Goal: Ask a question

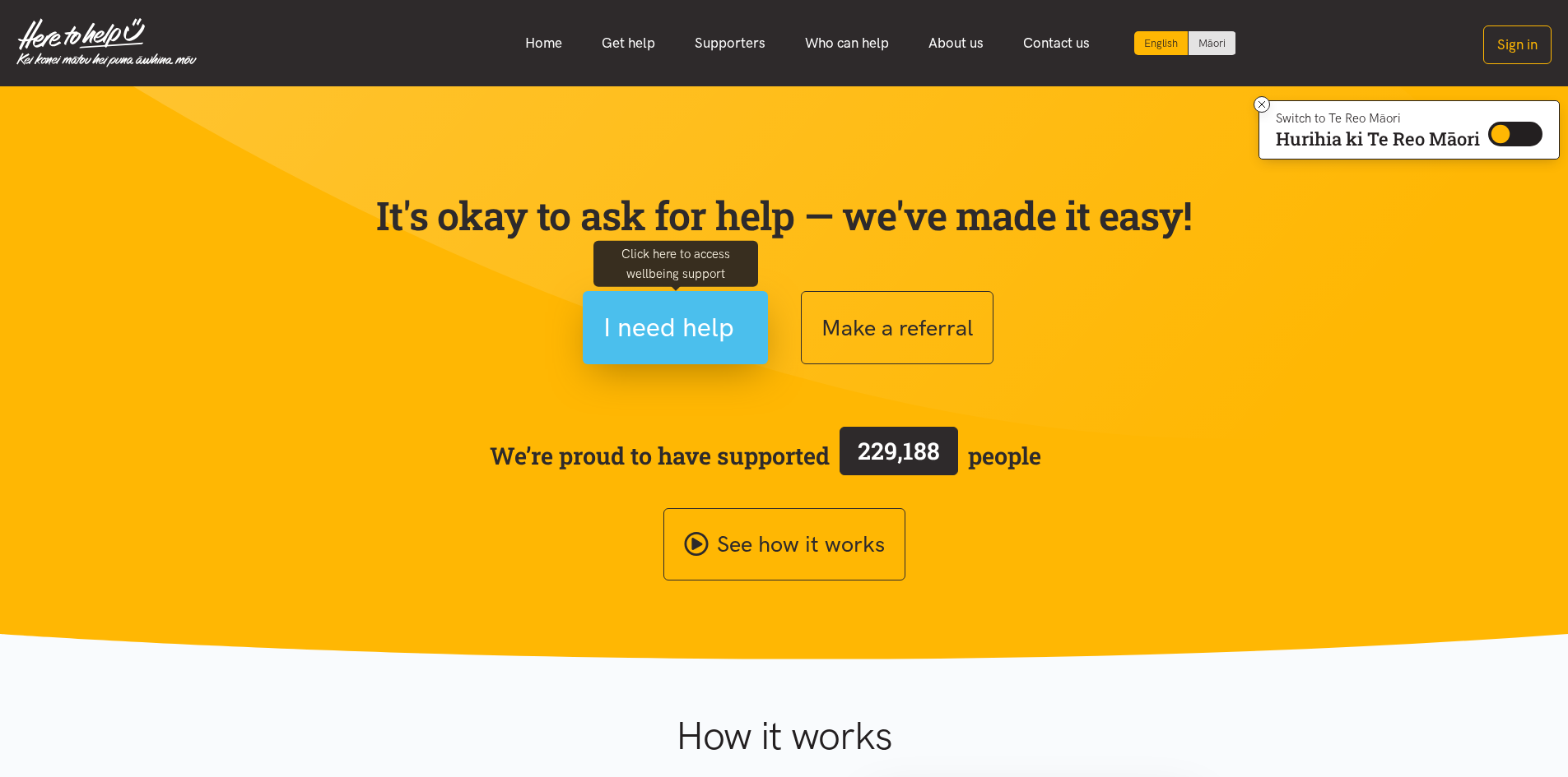
click at [641, 312] on span "I need help" at bounding box center [668, 327] width 131 height 42
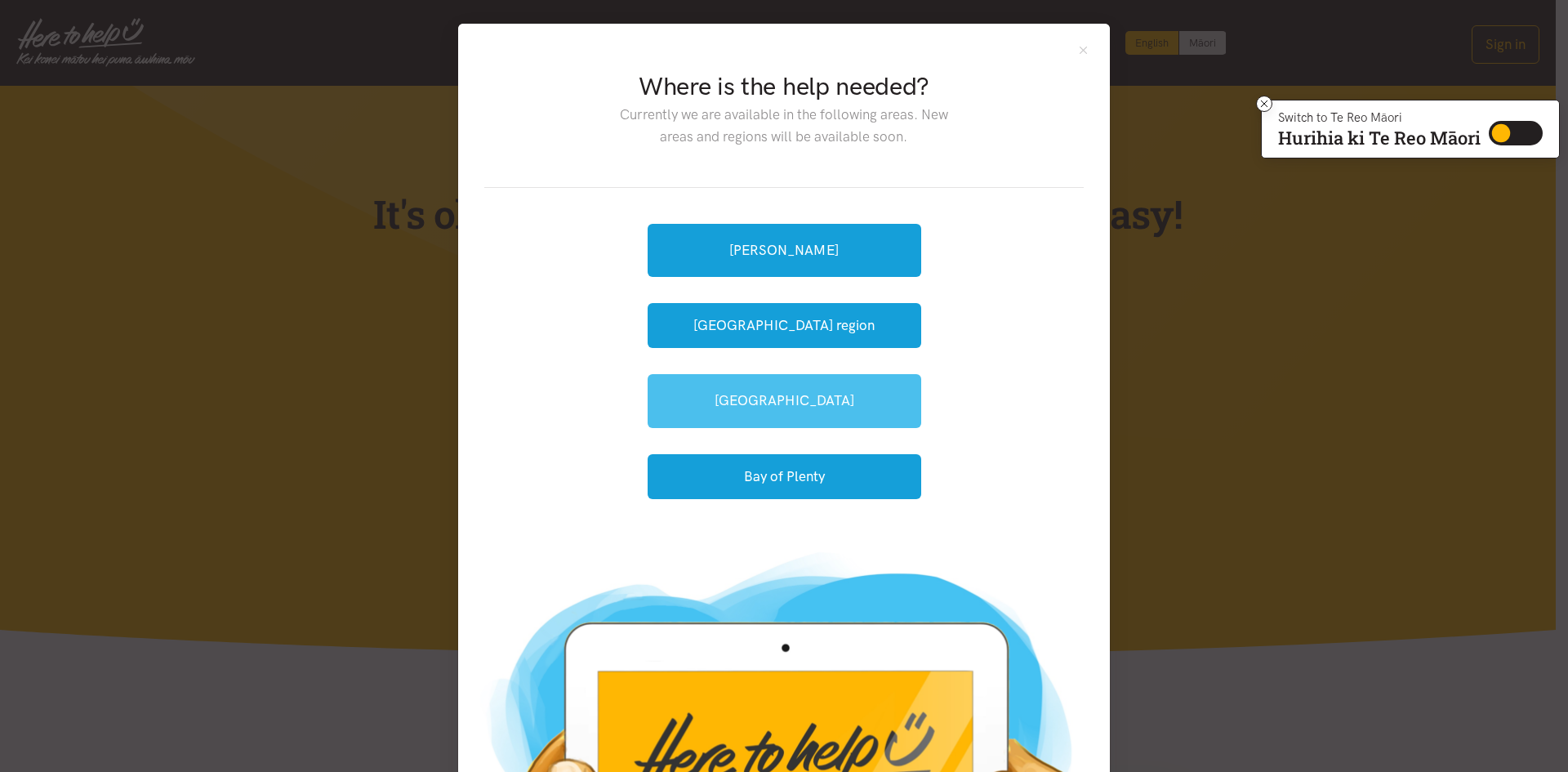
click at [787, 387] on link "[GEOGRAPHIC_DATA]" at bounding box center [784, 401] width 274 height 53
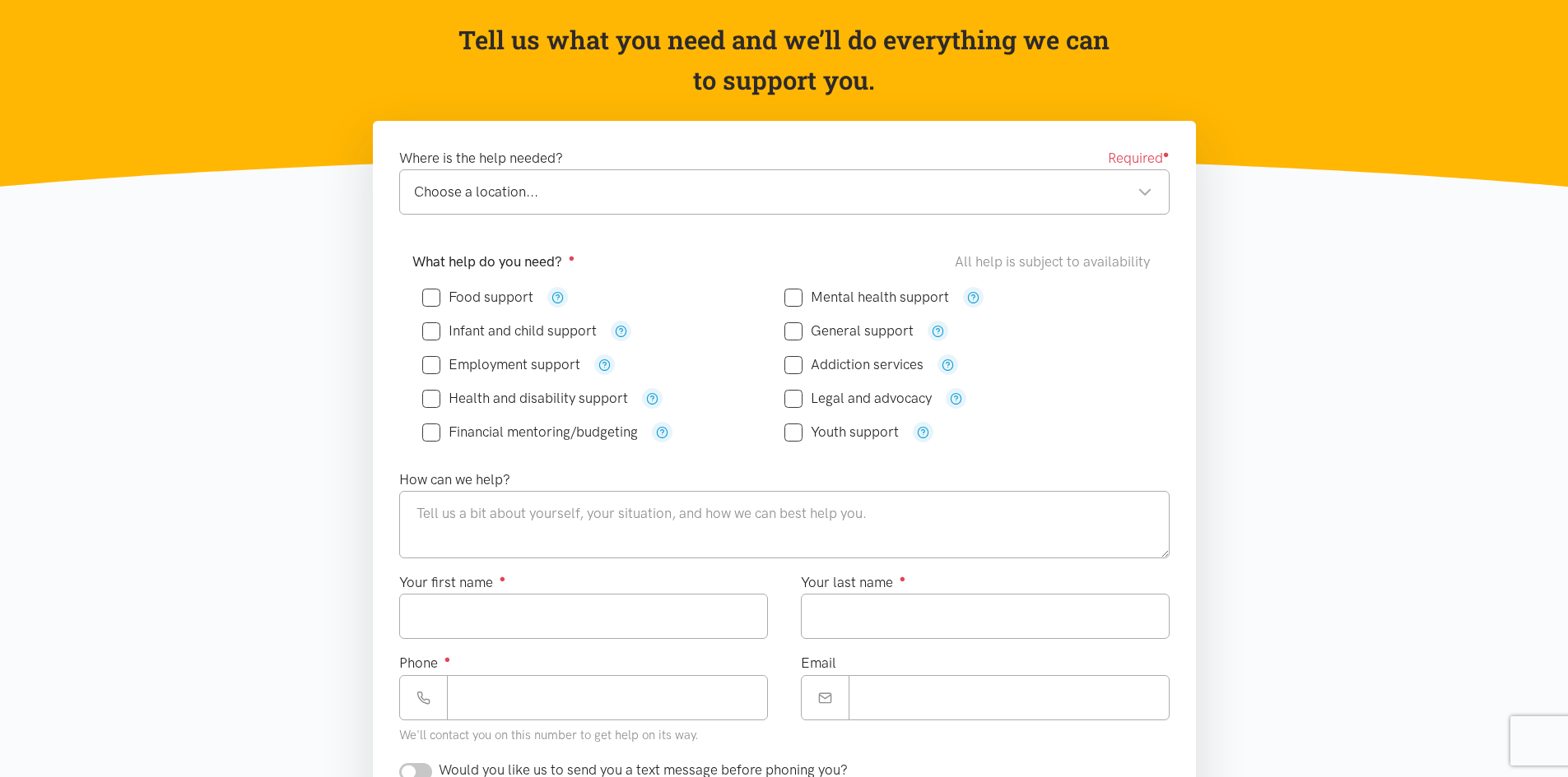
scroll to position [164, 0]
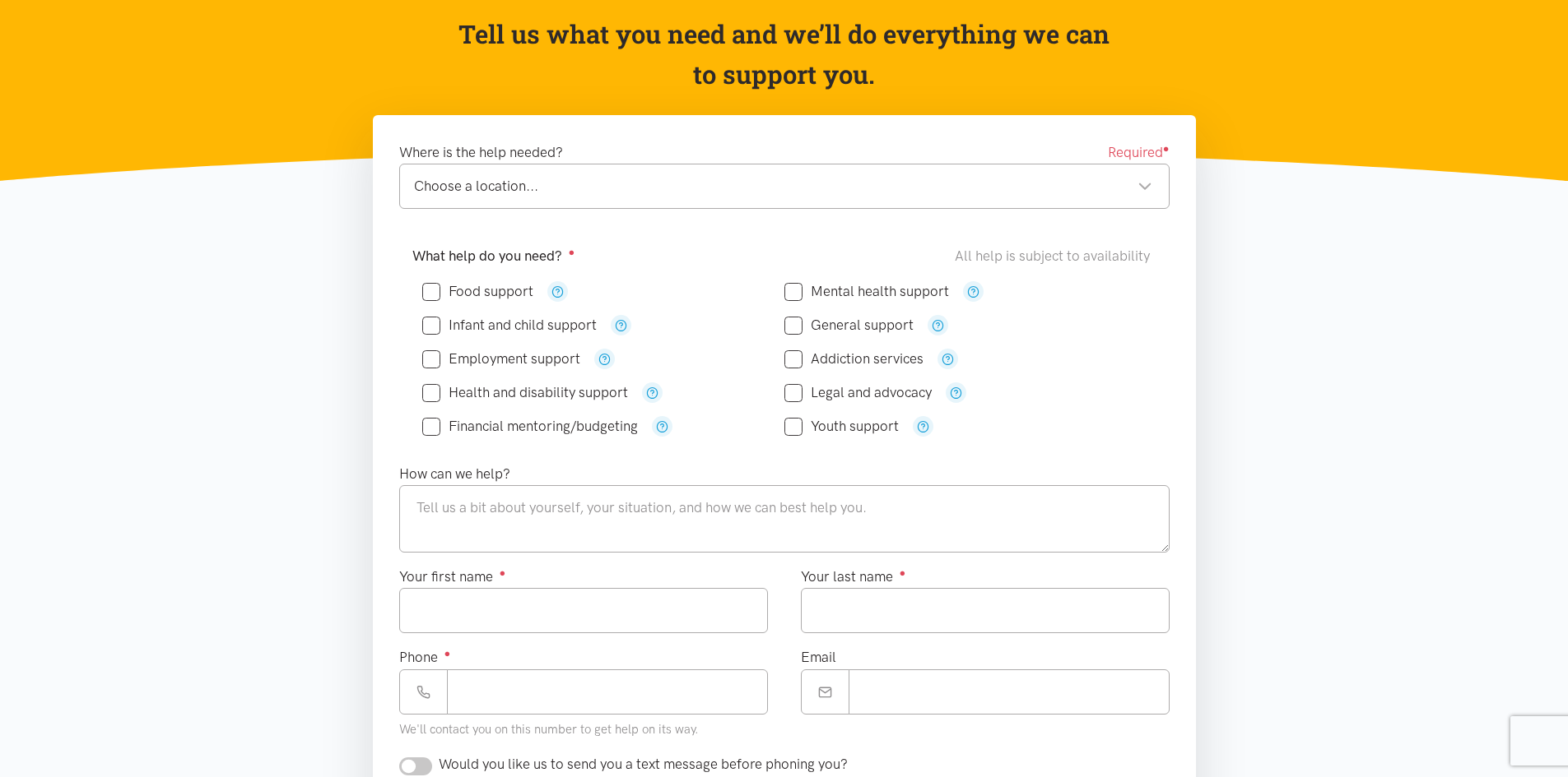
click at [438, 293] on input "Food support" at bounding box center [477, 292] width 111 height 14
checkbox input "true"
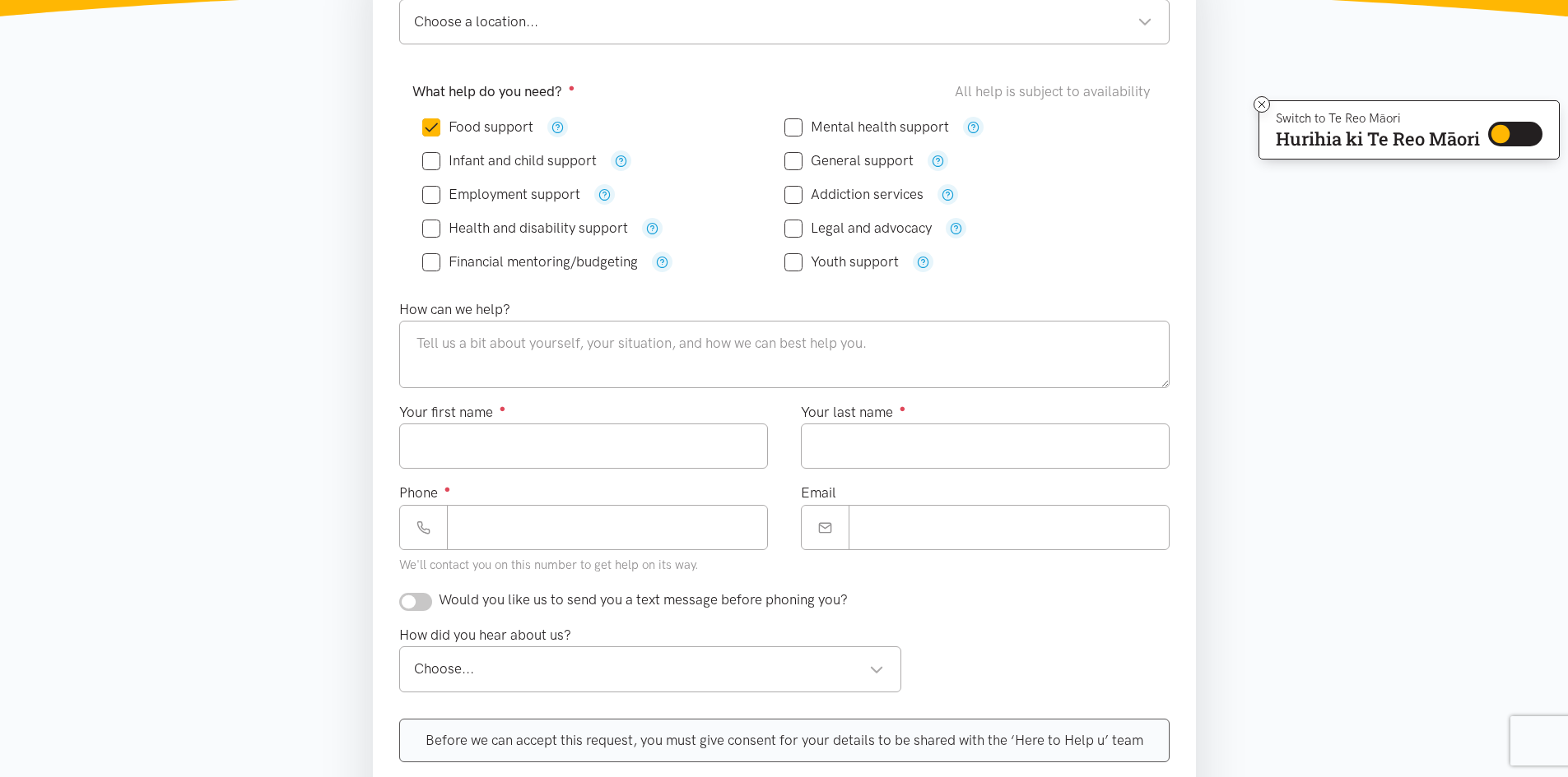
scroll to position [247, 0]
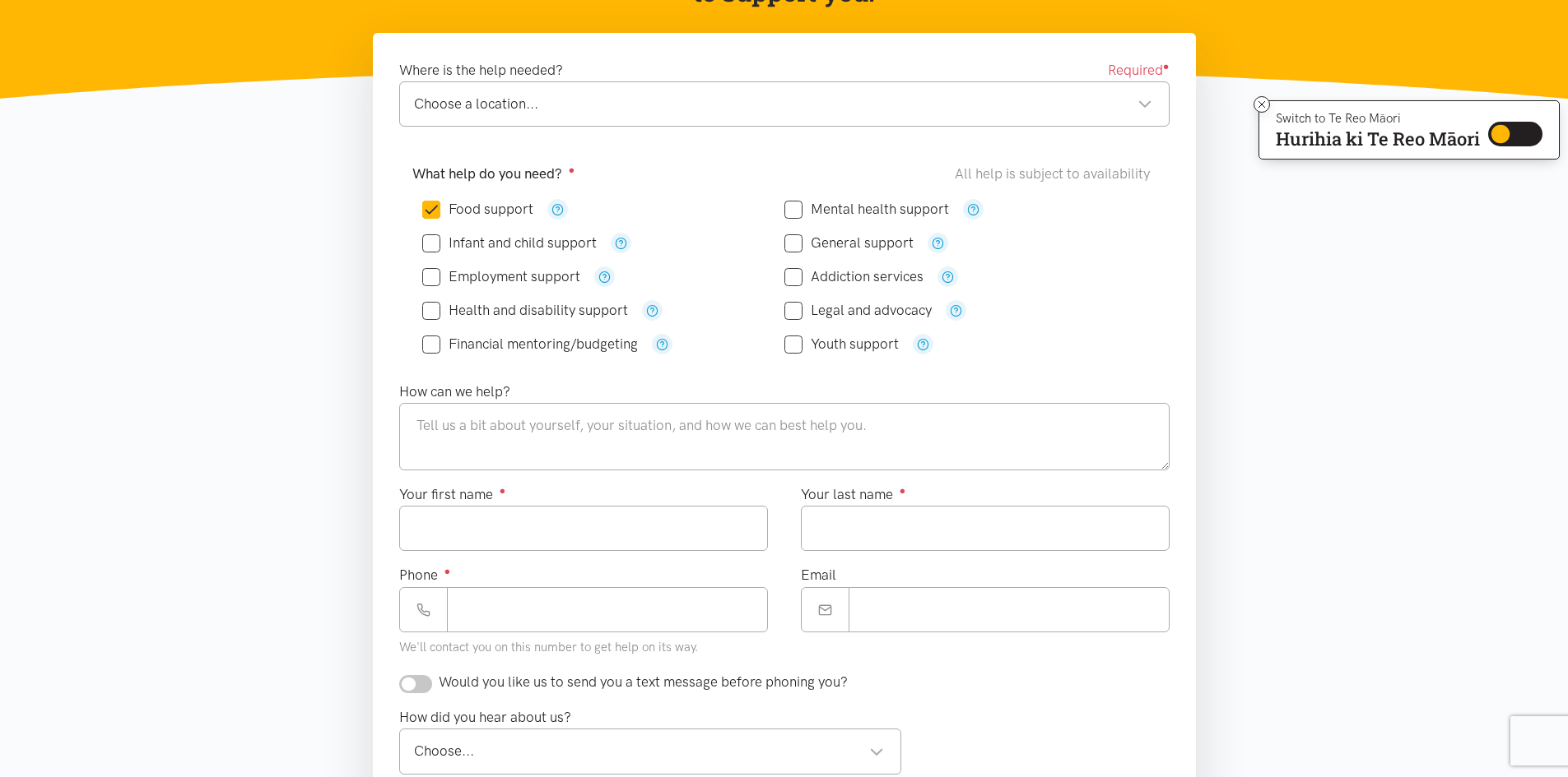
click at [589, 110] on div "Choose a location..." at bounding box center [783, 103] width 738 height 22
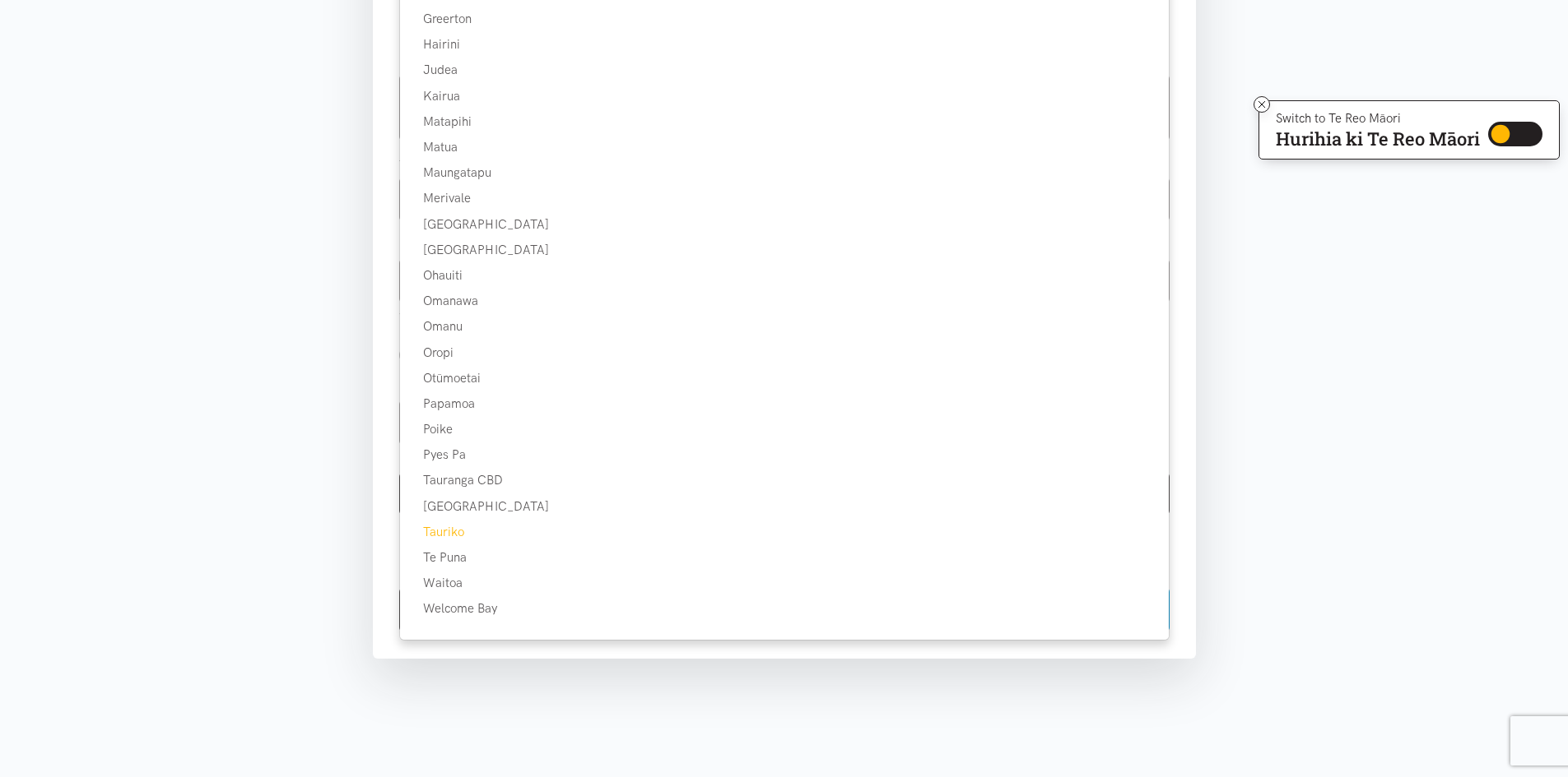
scroll to position [411, 0]
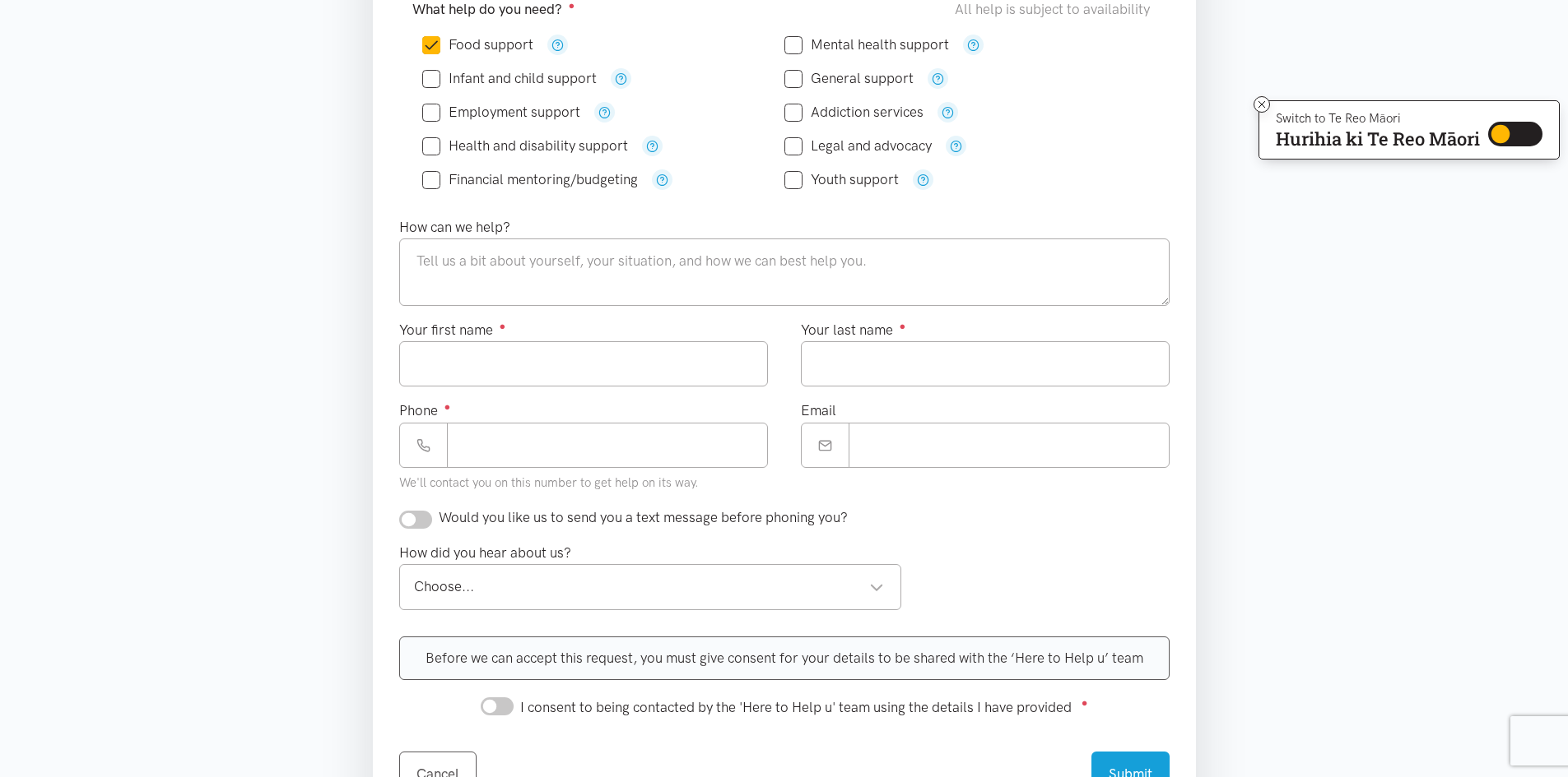
click at [251, 367] on section "Where is the help needed? Required ● [GEOGRAPHIC_DATA] [GEOGRAPHIC_DATA] [GEOGR…" at bounding box center [784, 398] width 1568 height 1061
click at [612, 285] on textarea at bounding box center [784, 272] width 770 height 68
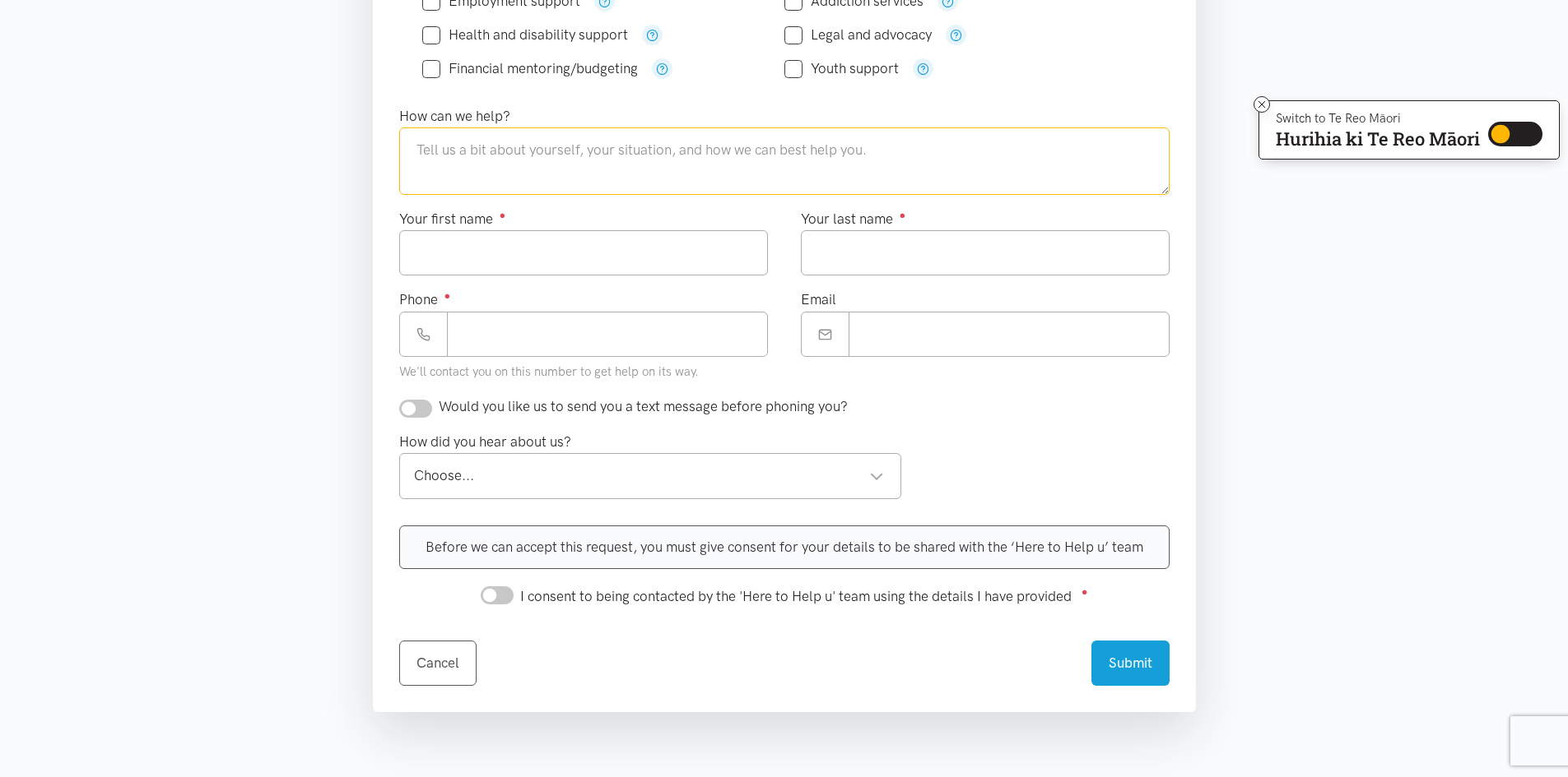
scroll to position [575, 0]
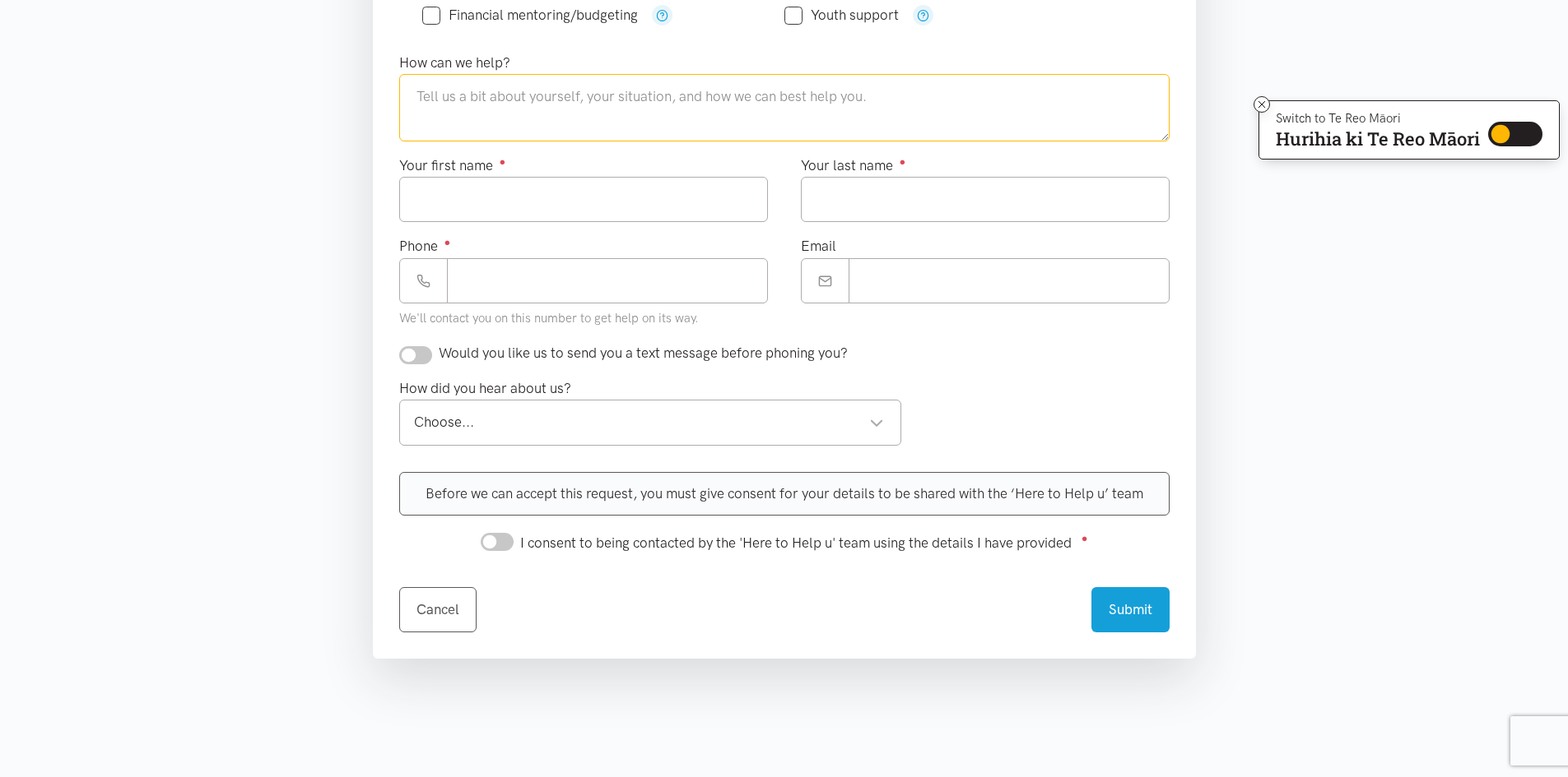
click at [756, 429] on div "Choose..." at bounding box center [649, 422] width 470 height 22
click at [1368, 412] on section "Where is the help needed? Required ● [GEOGRAPHIC_DATA] [GEOGRAPHIC_DATA] [GEOGR…" at bounding box center [784, 234] width 1568 height 1061
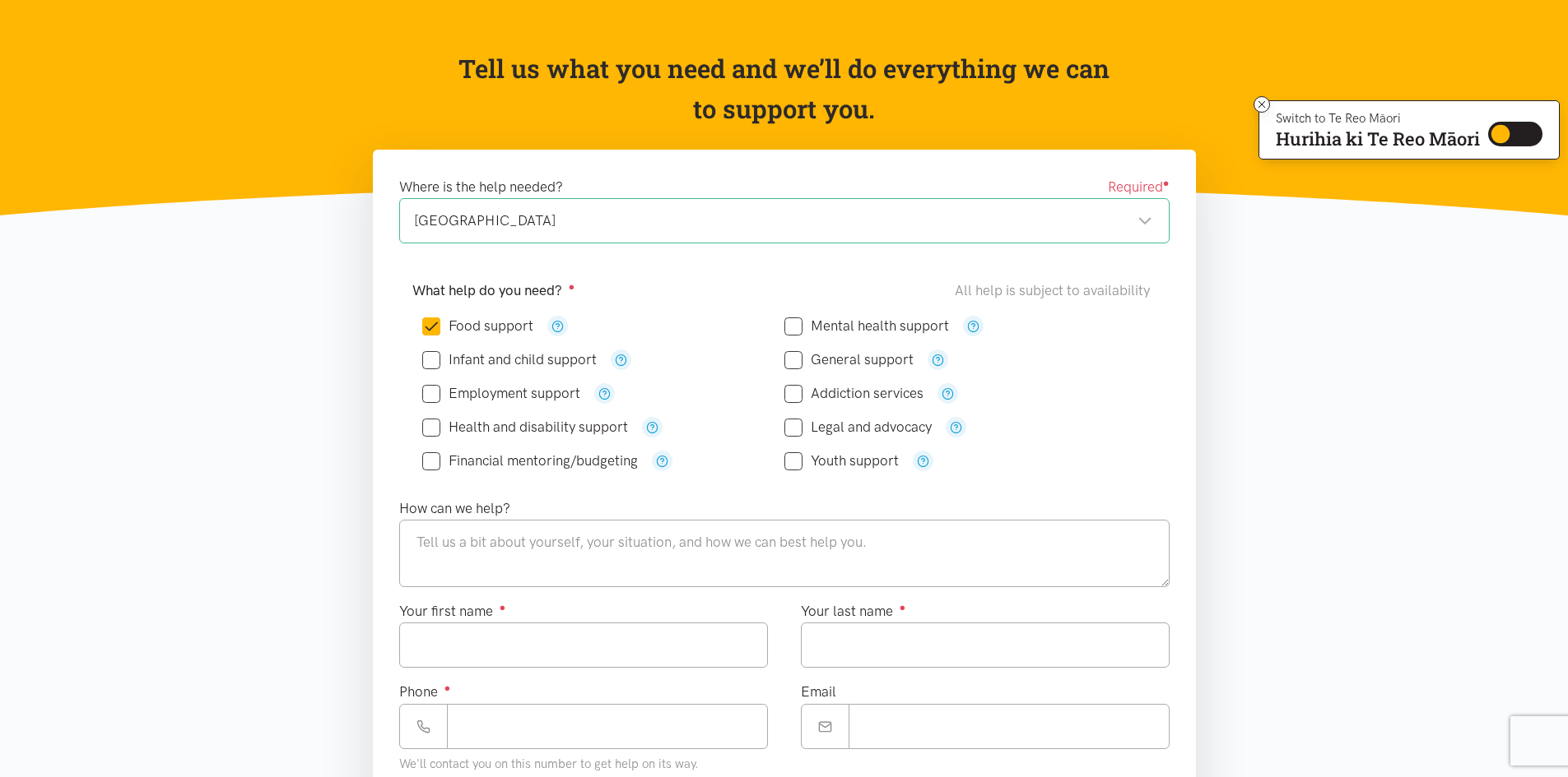
scroll to position [0, 0]
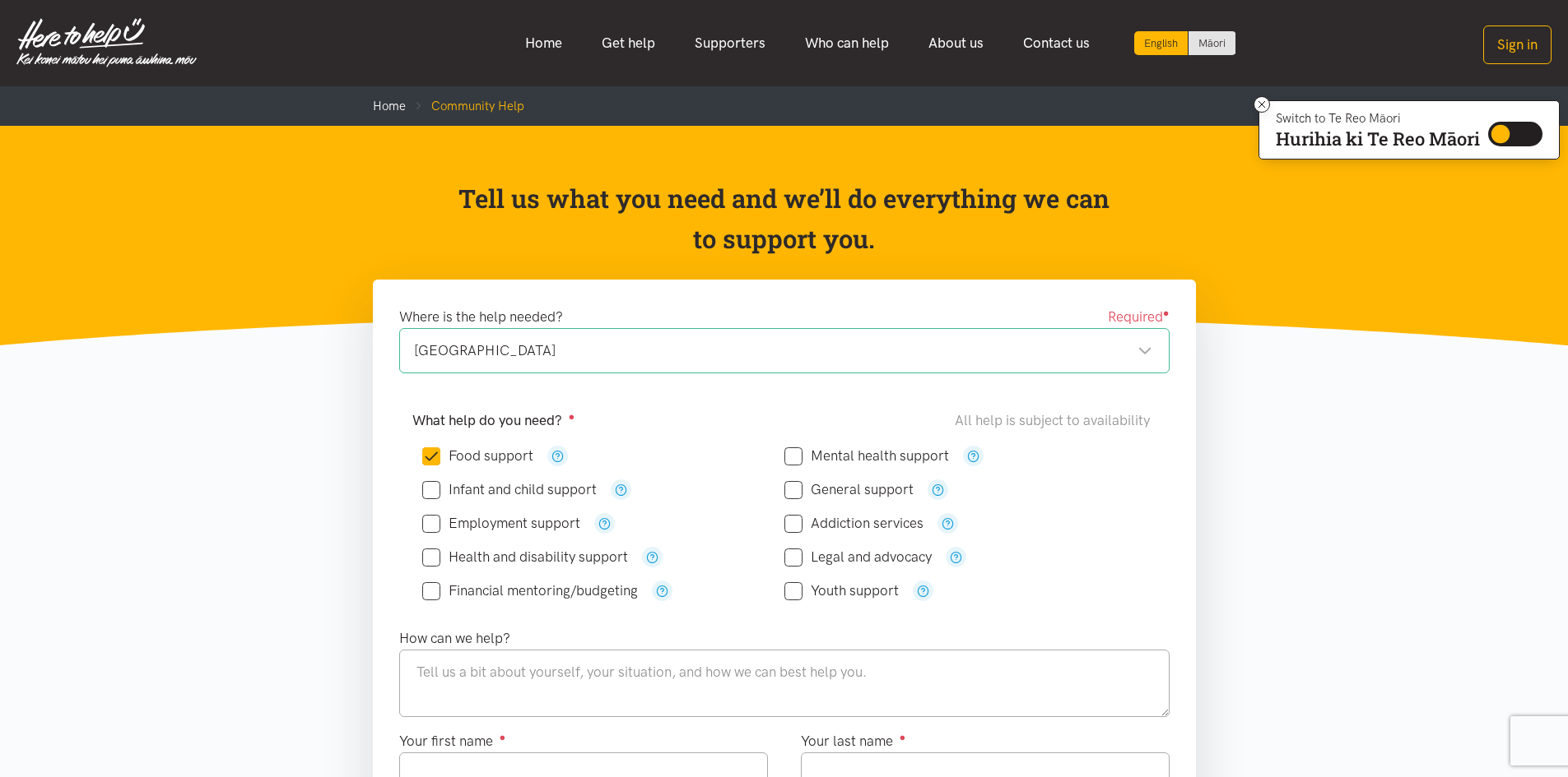
click at [1259, 108] on icon at bounding box center [1262, 105] width 12 height 12
